Goal: Answer question/provide support

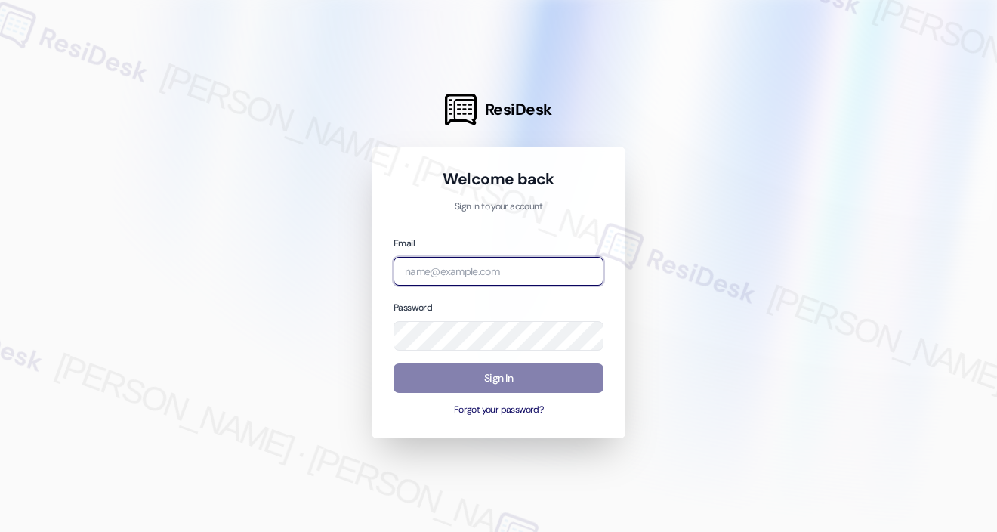
type input "[EMAIL_ADDRESS][PERSON_NAME][PERSON_NAME][DOMAIN_NAME]"
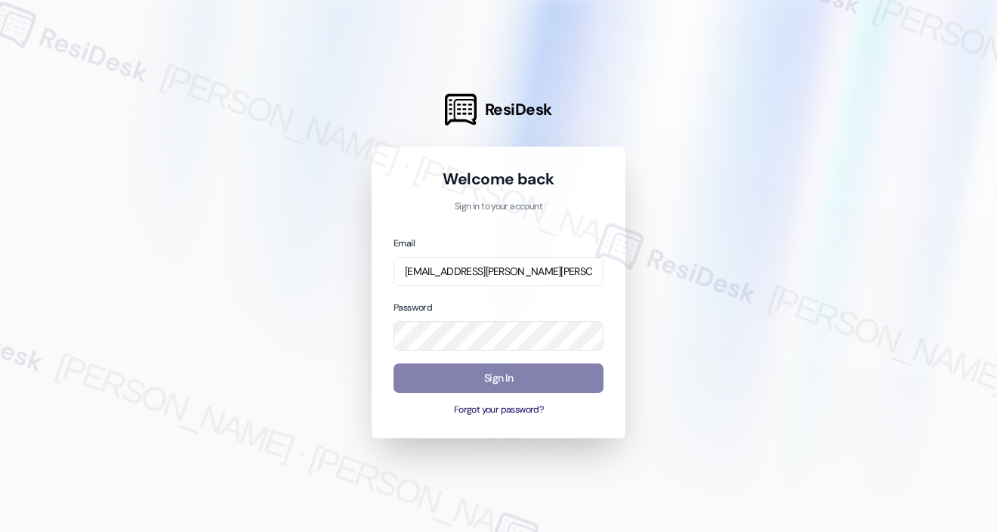
click at [497, 278] on input "[EMAIL_ADDRESS][PERSON_NAME][PERSON_NAME][DOMAIN_NAME]" at bounding box center [499, 271] width 210 height 29
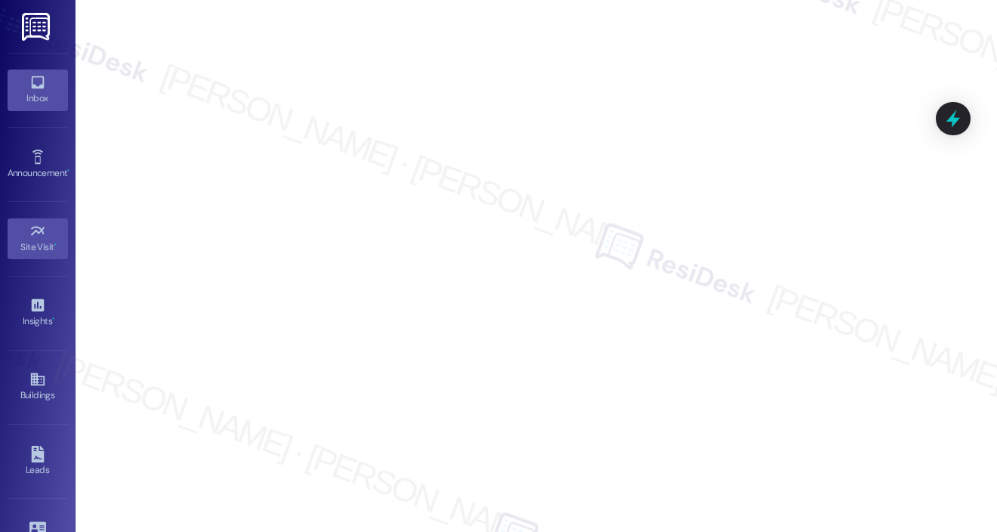
click at [36, 91] on div "Inbox" at bounding box center [38, 98] width 76 height 15
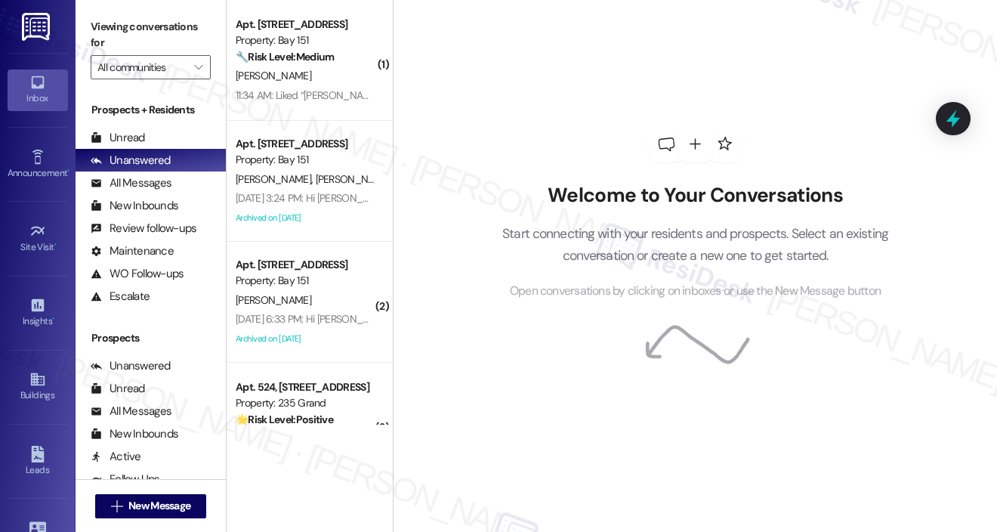
click at [949, 51] on div "Welcome to Your Conversations Start connecting with your residents and prospect…" at bounding box center [695, 266] width 604 height 532
click at [27, 418] on div "Buildings Go to Buildings" at bounding box center [38, 387] width 60 height 74
click at [32, 396] on div "Buildings" at bounding box center [38, 395] width 76 height 15
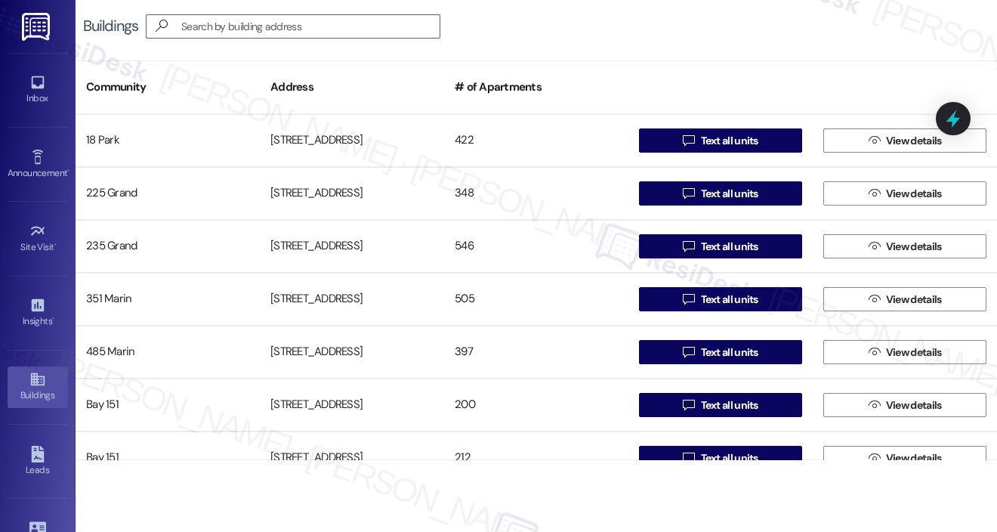
click at [892, 33] on div "Buildings " at bounding box center [537, 26] width 922 height 53
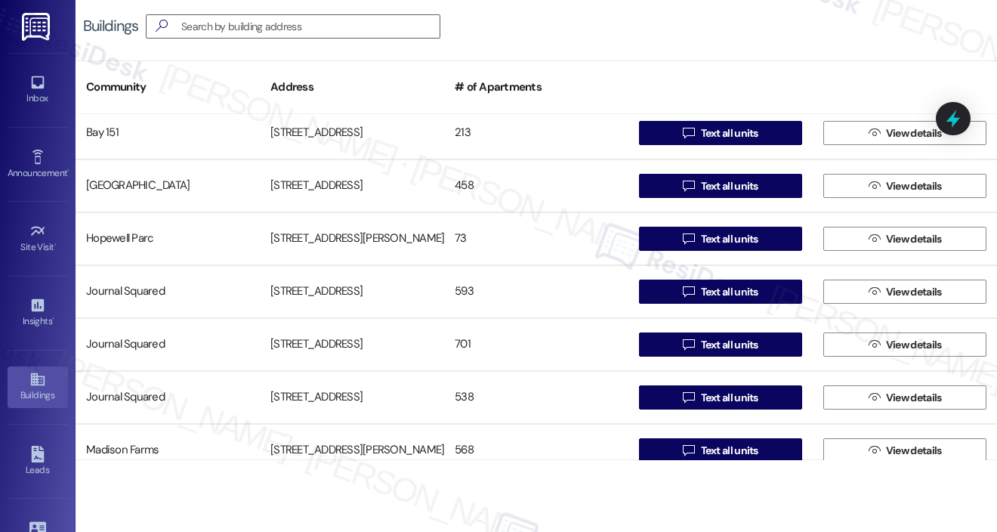
scroll to position [394, 0]
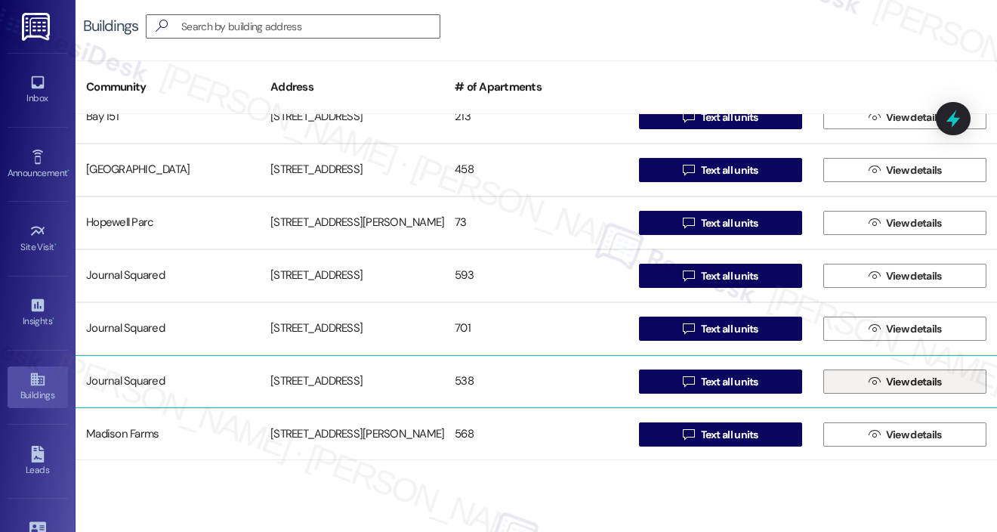
click at [886, 388] on span "View details" at bounding box center [914, 382] width 56 height 16
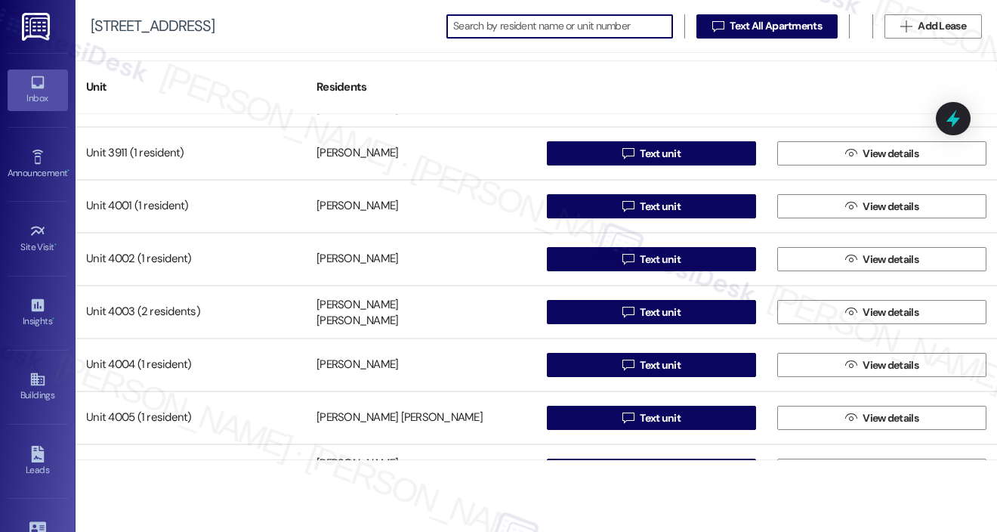
scroll to position [20327, 0]
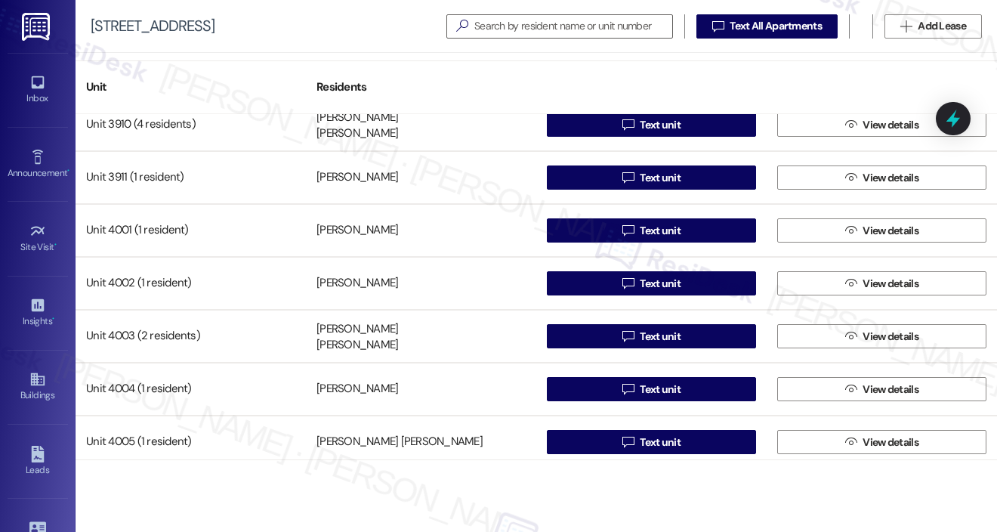
click at [916, 66] on div "Unit Residents" at bounding box center [537, 87] width 922 height 54
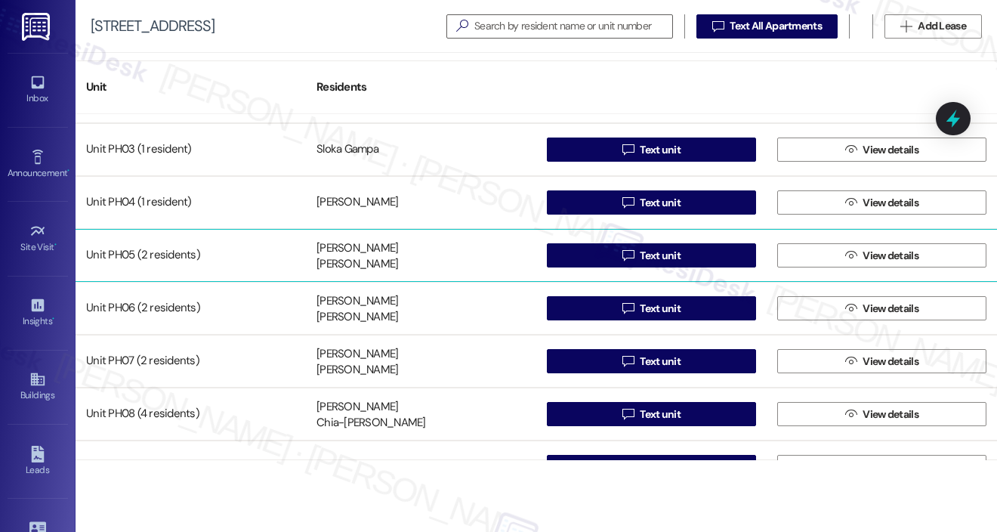
scroll to position [28109, 0]
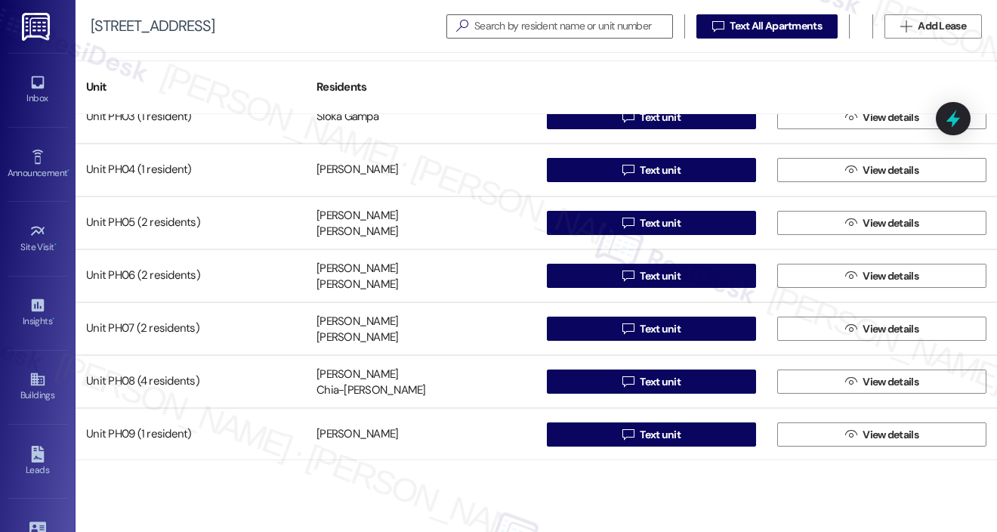
click at [911, 48] on div "[STREET_ADDRESS]   Text All Apartments  Add Lease" at bounding box center [537, 26] width 922 height 53
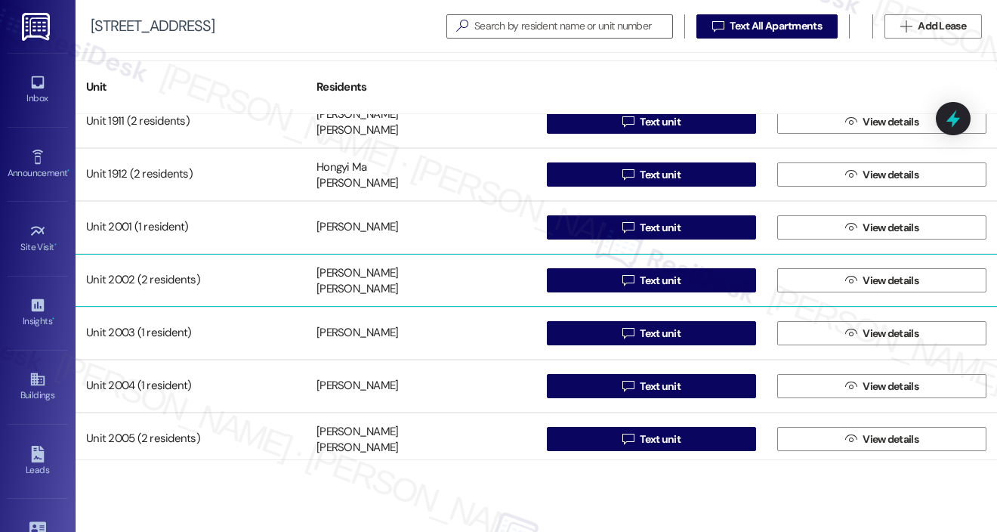
scroll to position [8076, 0]
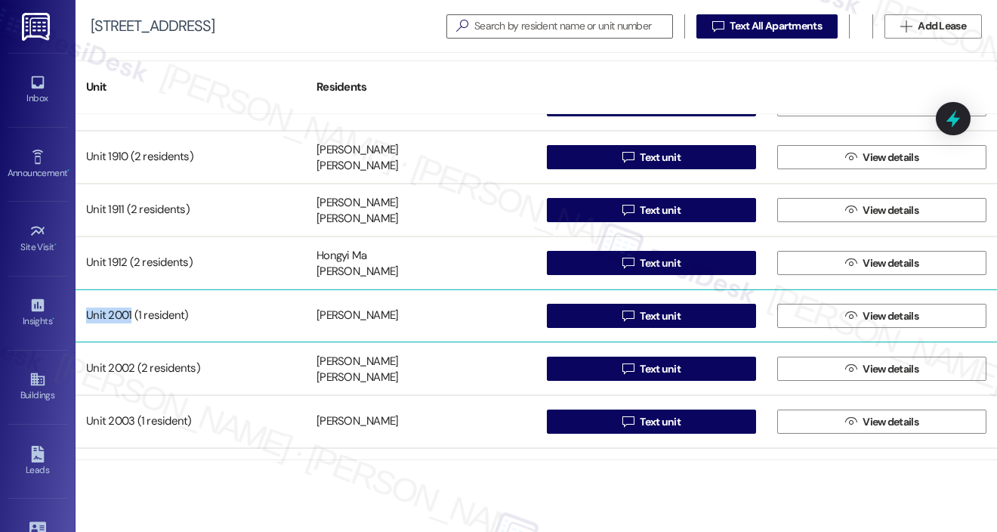
drag, startPoint x: 86, startPoint y: 314, endPoint x: 131, endPoint y: 314, distance: 44.6
click at [131, 314] on div "Unit 2001 (1 resident)" at bounding box center [191, 316] width 230 height 30
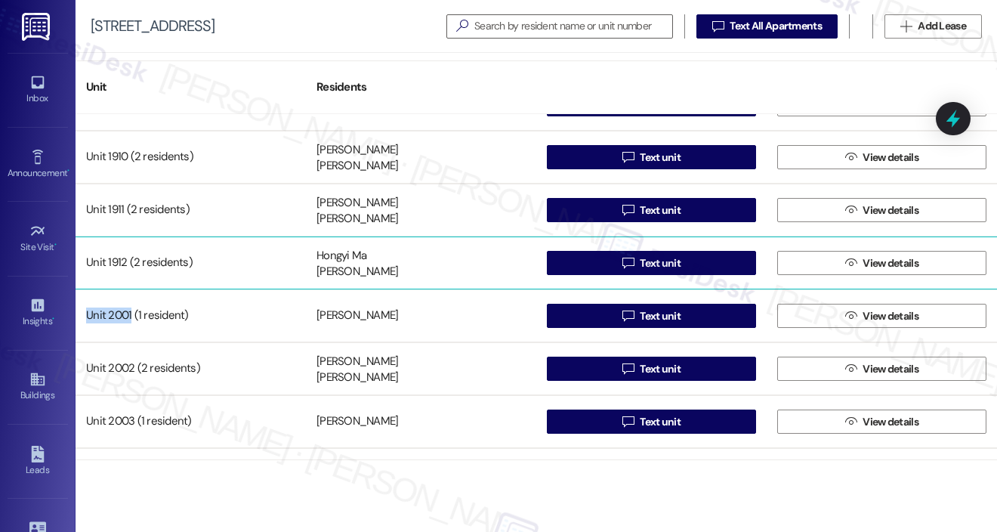
copy div "Unit 2001"
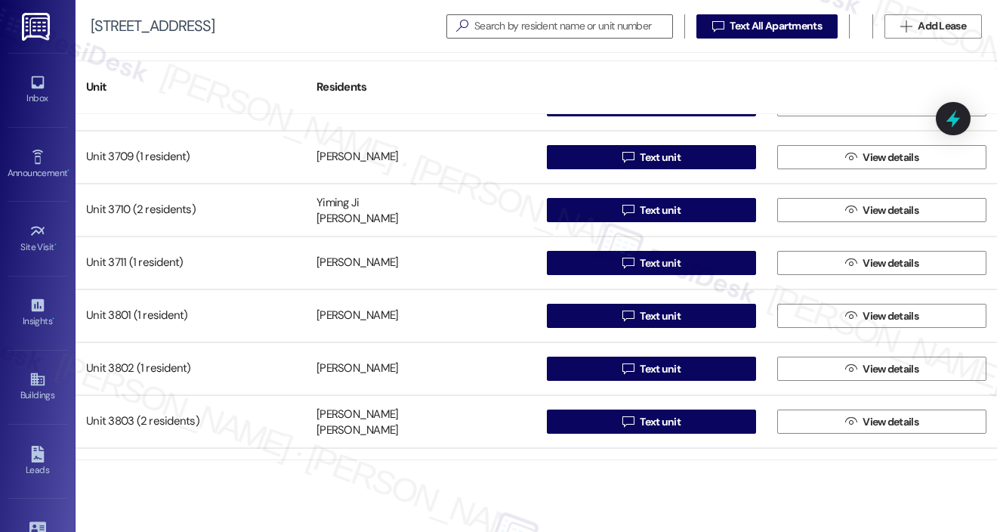
scroll to position [19027, 0]
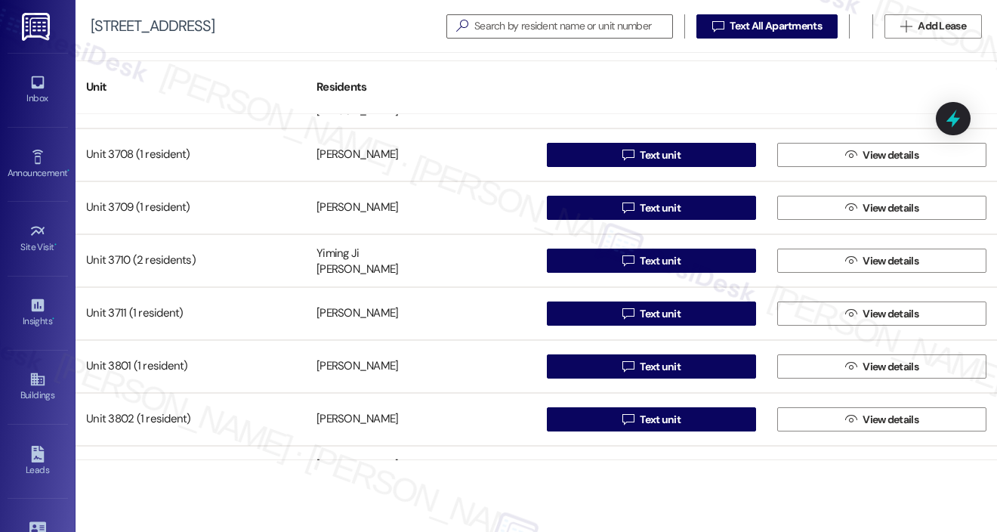
click at [892, 93] on div "Unit Residents" at bounding box center [537, 87] width 922 height 54
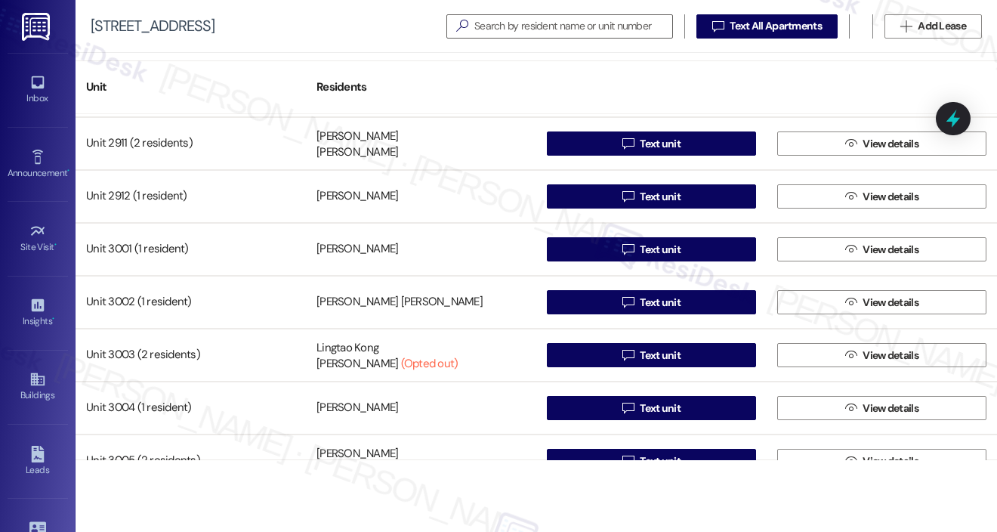
scroll to position [14493, 0]
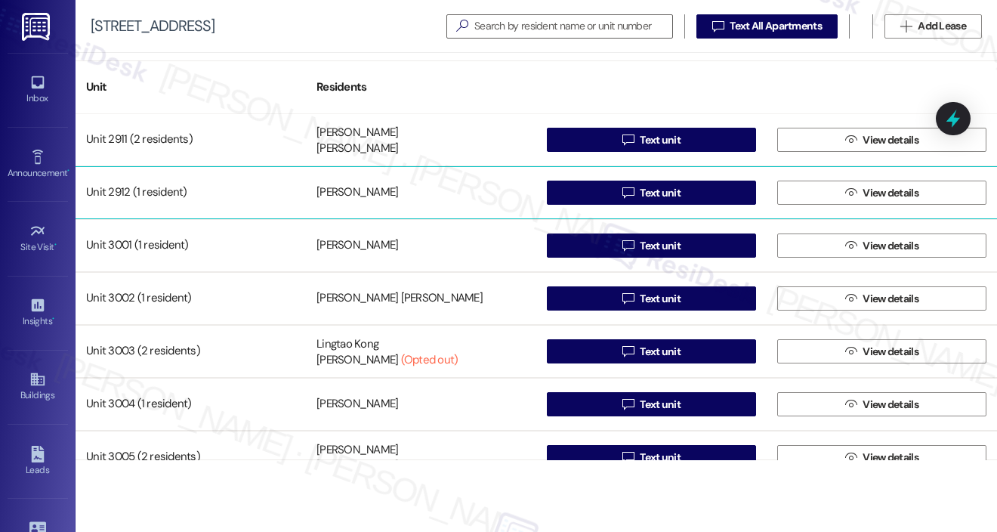
click at [113, 193] on div "Unit 2912 (1 resident)" at bounding box center [191, 193] width 230 height 30
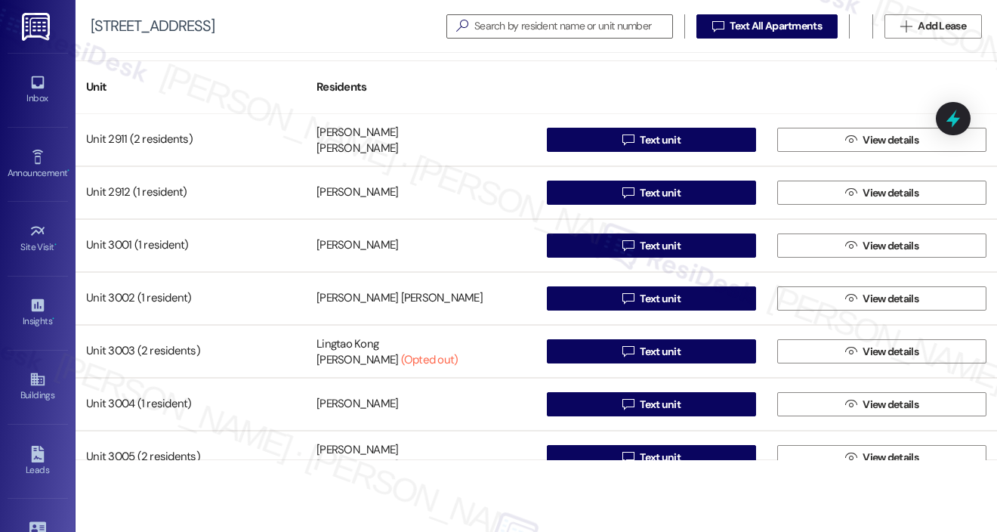
click at [900, 69] on div at bounding box center [882, 79] width 230 height 21
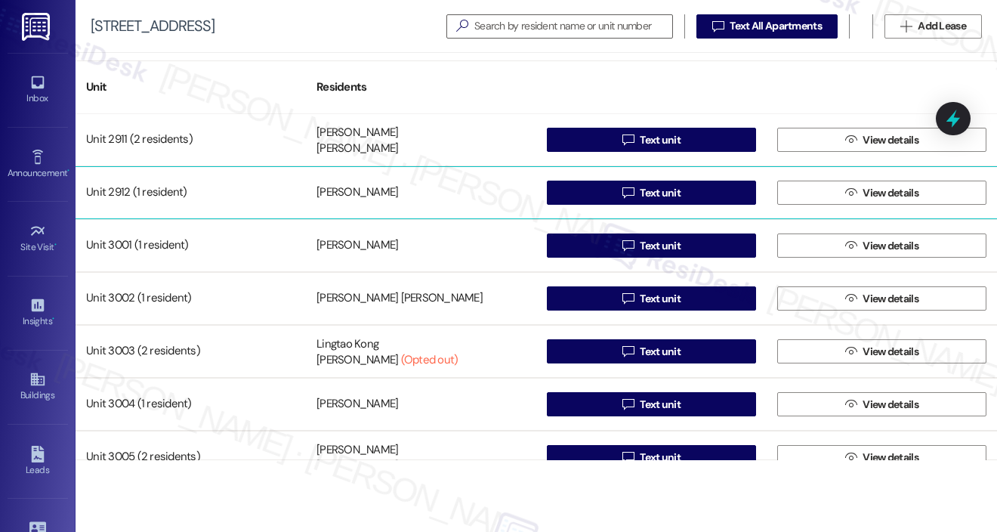
click at [115, 193] on div "Unit 2912 (1 resident)" at bounding box center [191, 193] width 230 height 30
click at [113, 193] on div "Unit 2912 (1 resident)" at bounding box center [191, 193] width 230 height 30
copy div "2912"
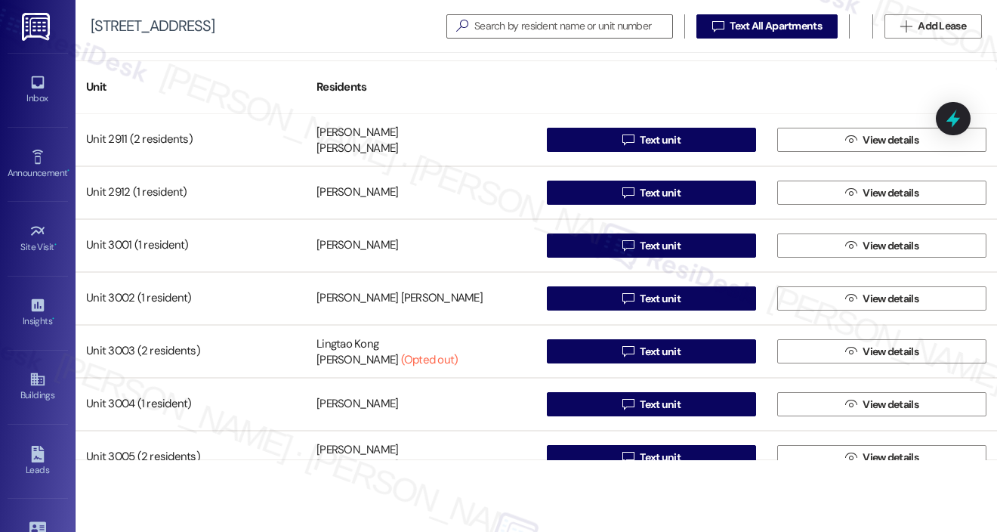
click at [877, 80] on div at bounding box center [882, 79] width 230 height 21
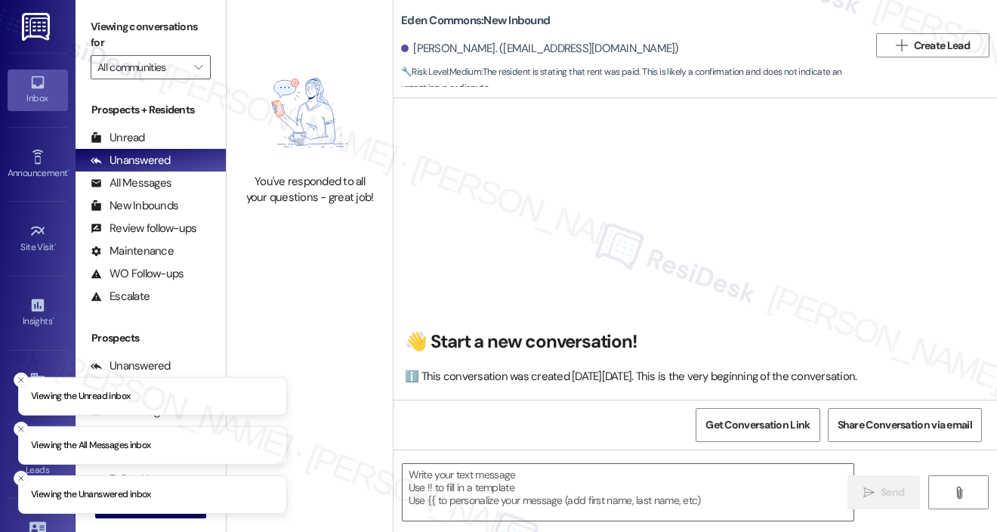
type textarea "Fetching suggested responses. Please feel free to read through the conversation…"
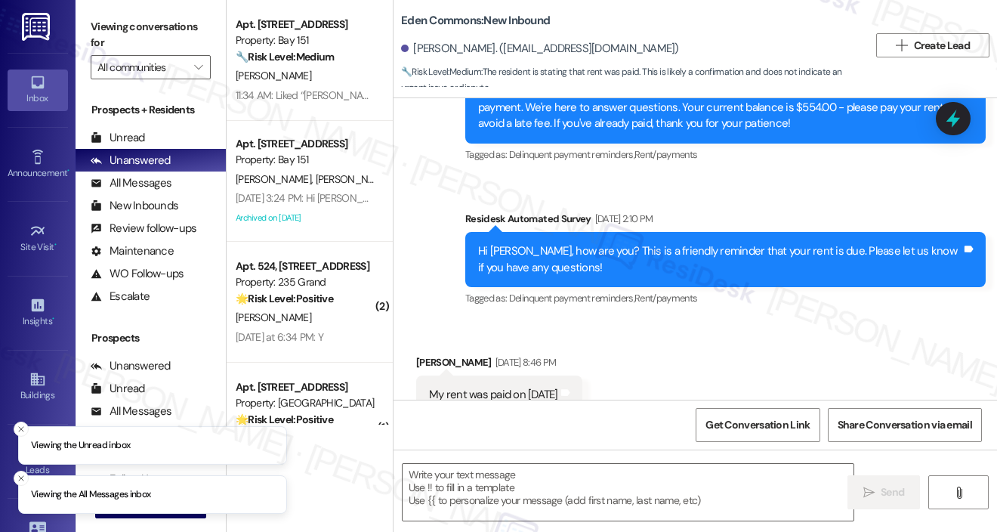
scroll to position [3324, 0]
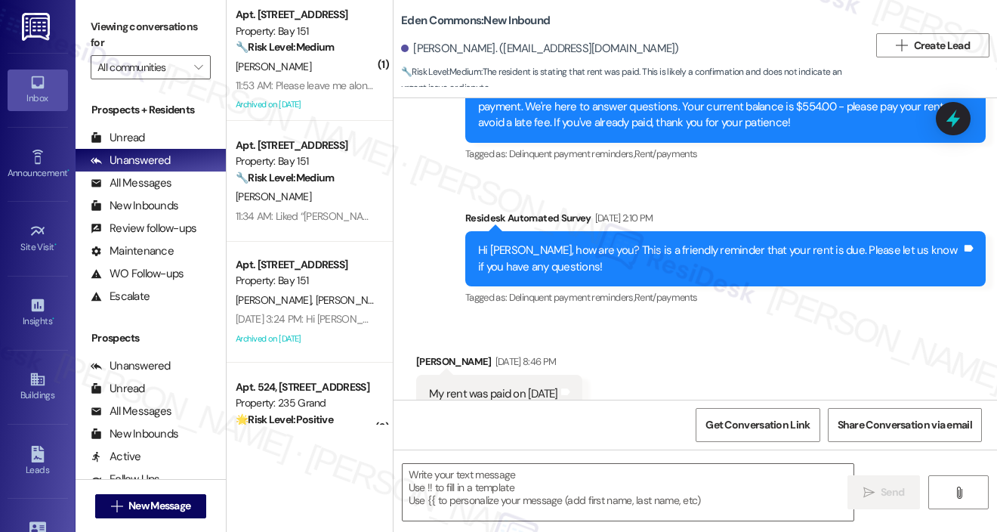
click at [556, 243] on div "Hi [PERSON_NAME], how are you? This is a friendly reminder that your rent is du…" at bounding box center [720, 259] width 484 height 32
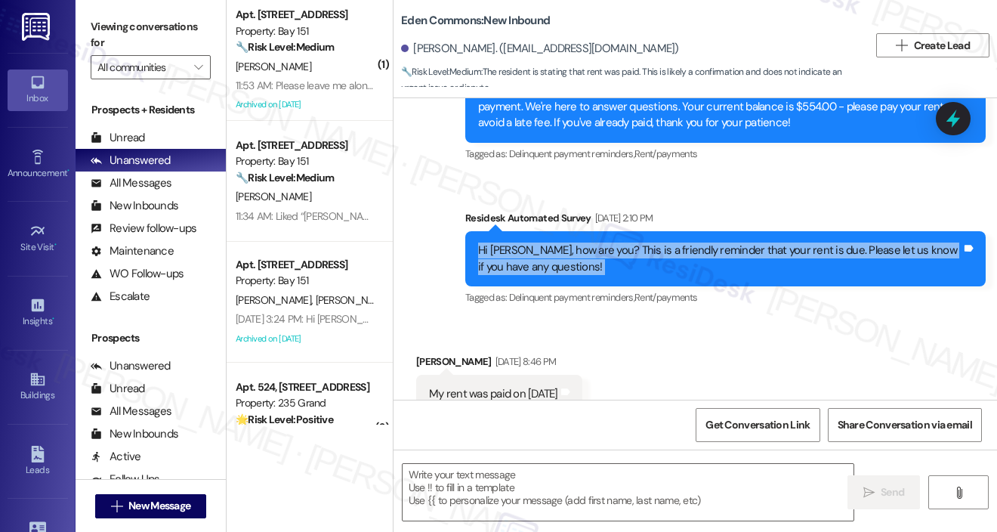
click at [555, 243] on div "Hi [PERSON_NAME], how are you? This is a friendly reminder that your rent is du…" at bounding box center [720, 259] width 484 height 32
